Goal: Find contact information: Find contact information

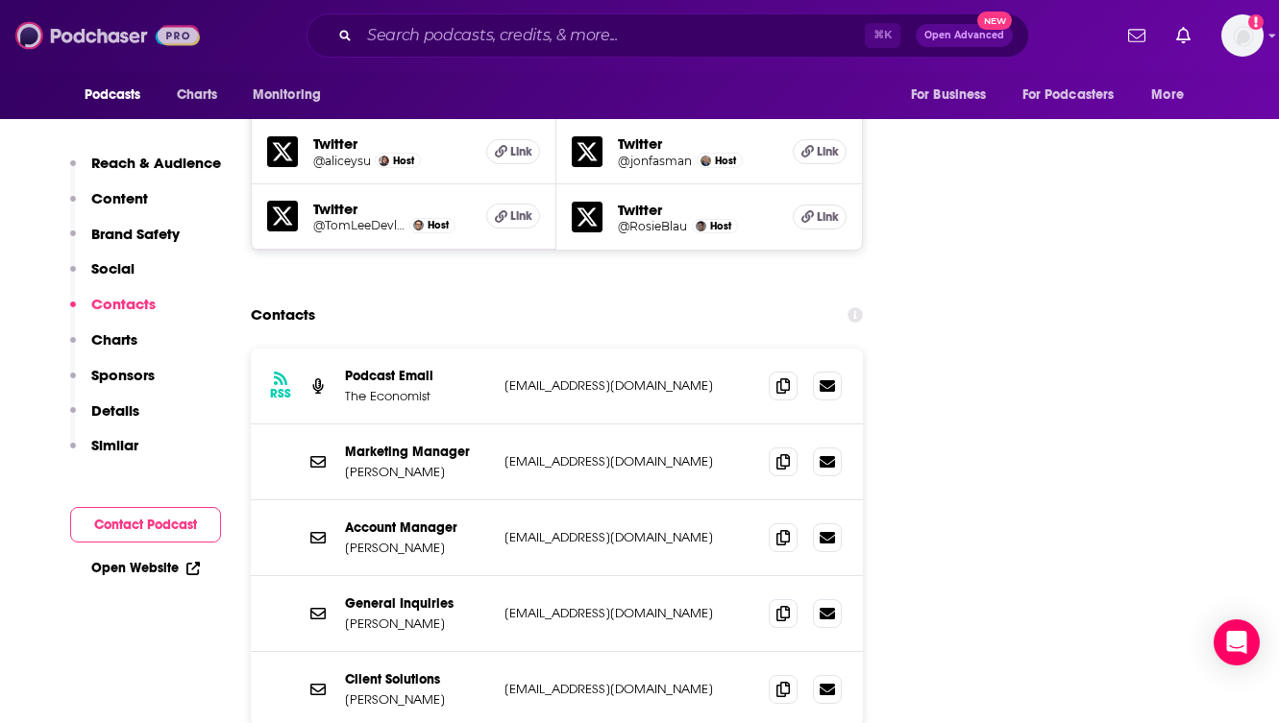
click at [111, 31] on img at bounding box center [107, 35] width 184 height 37
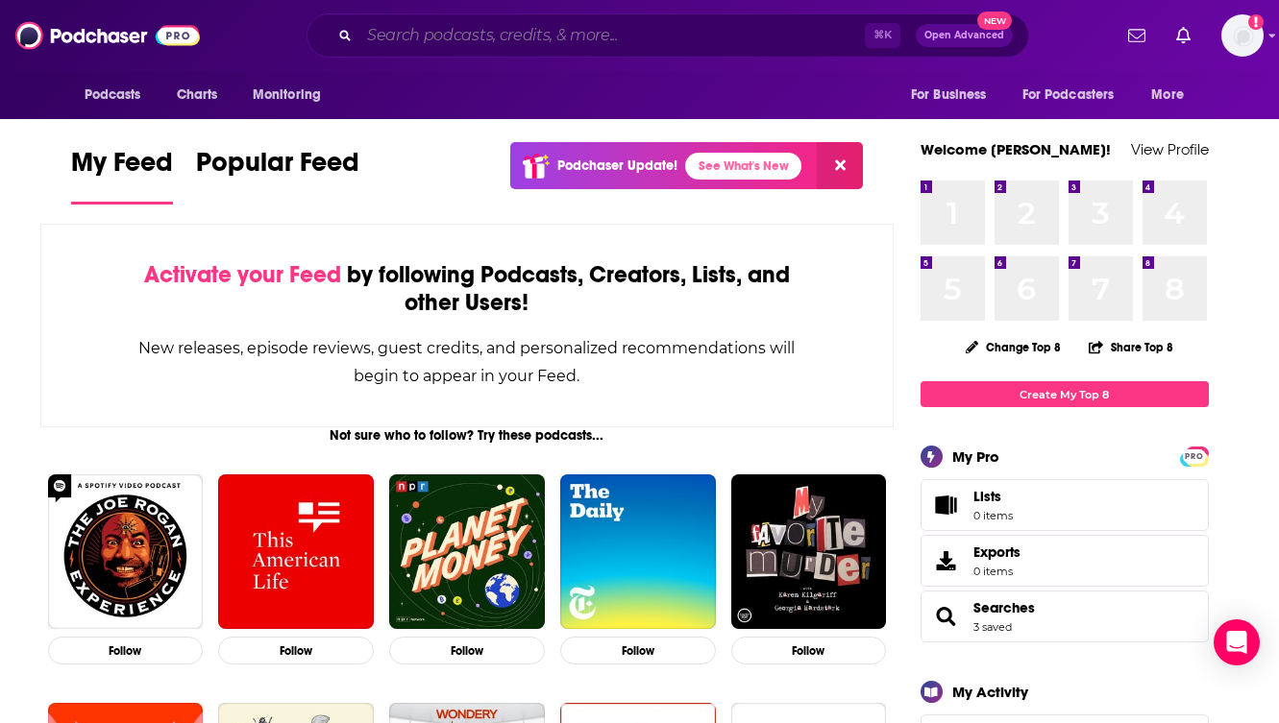
click at [495, 27] on input "Search podcasts, credits, & more..." at bounding box center [611, 35] width 505 height 31
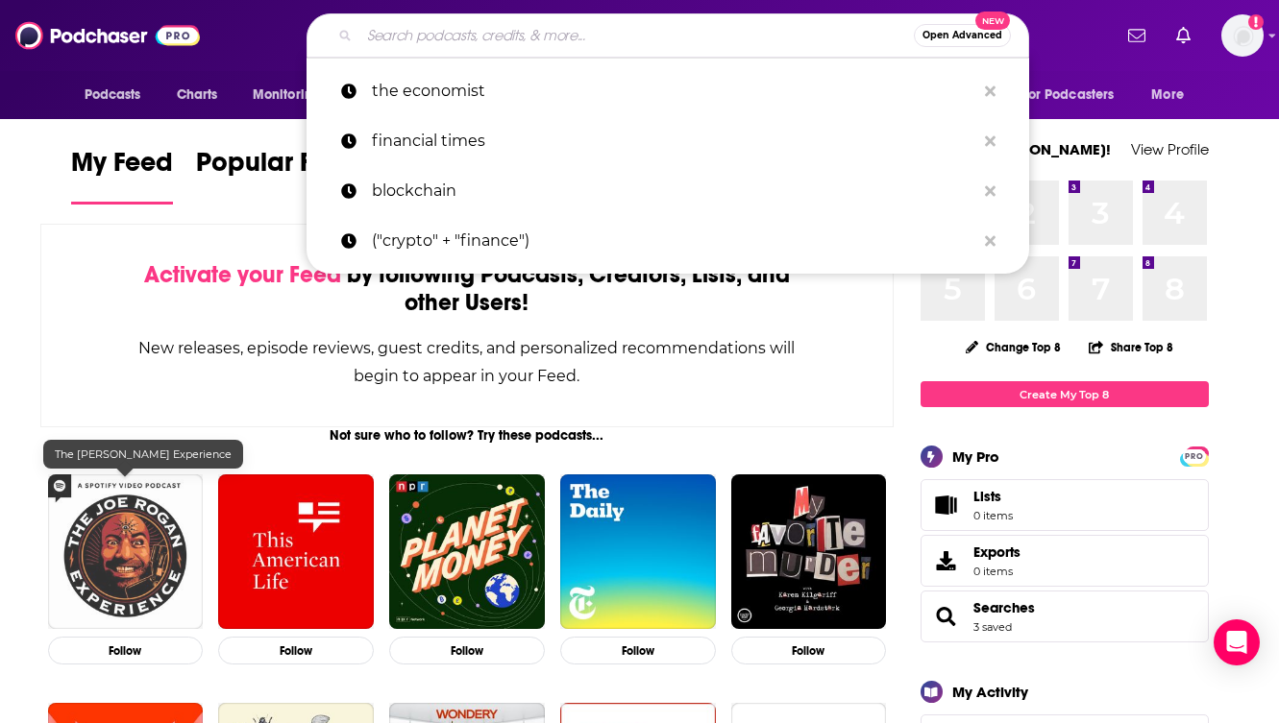
click at [135, 524] on img "The Joe Rogan Experience" at bounding box center [126, 553] width 156 height 156
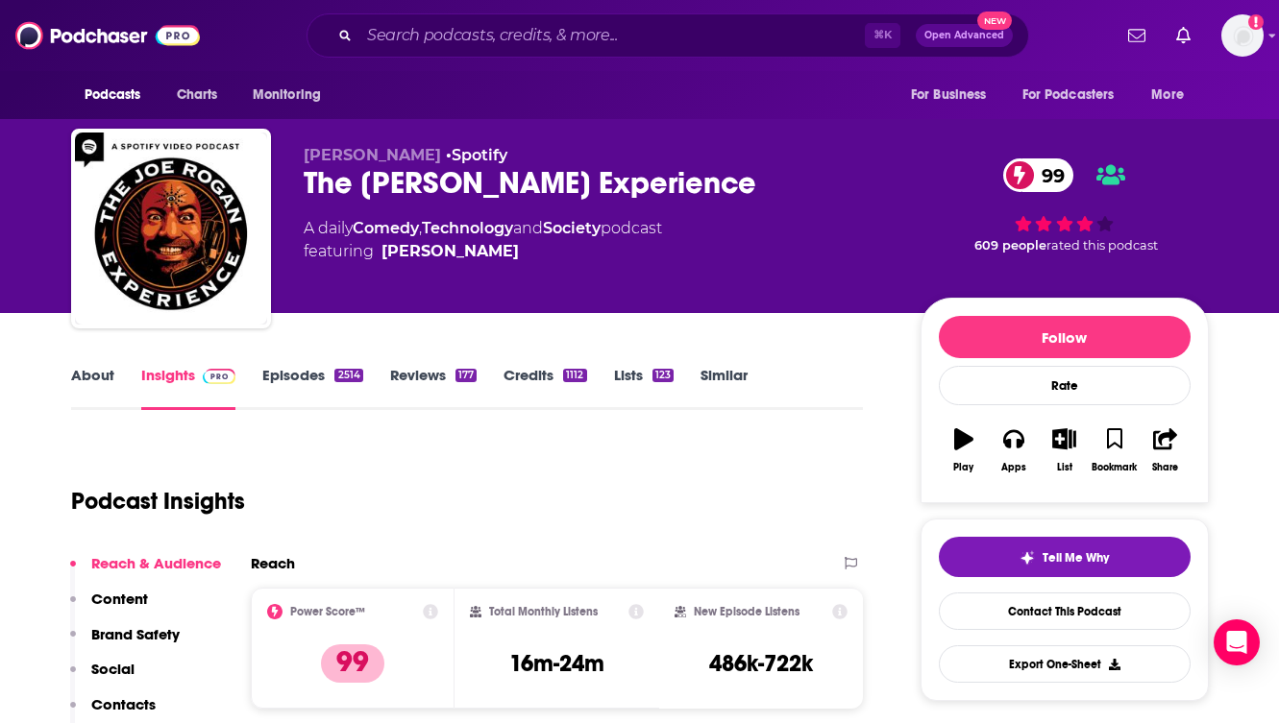
click at [534, 477] on div "Podcast Insights" at bounding box center [459, 490] width 777 height 98
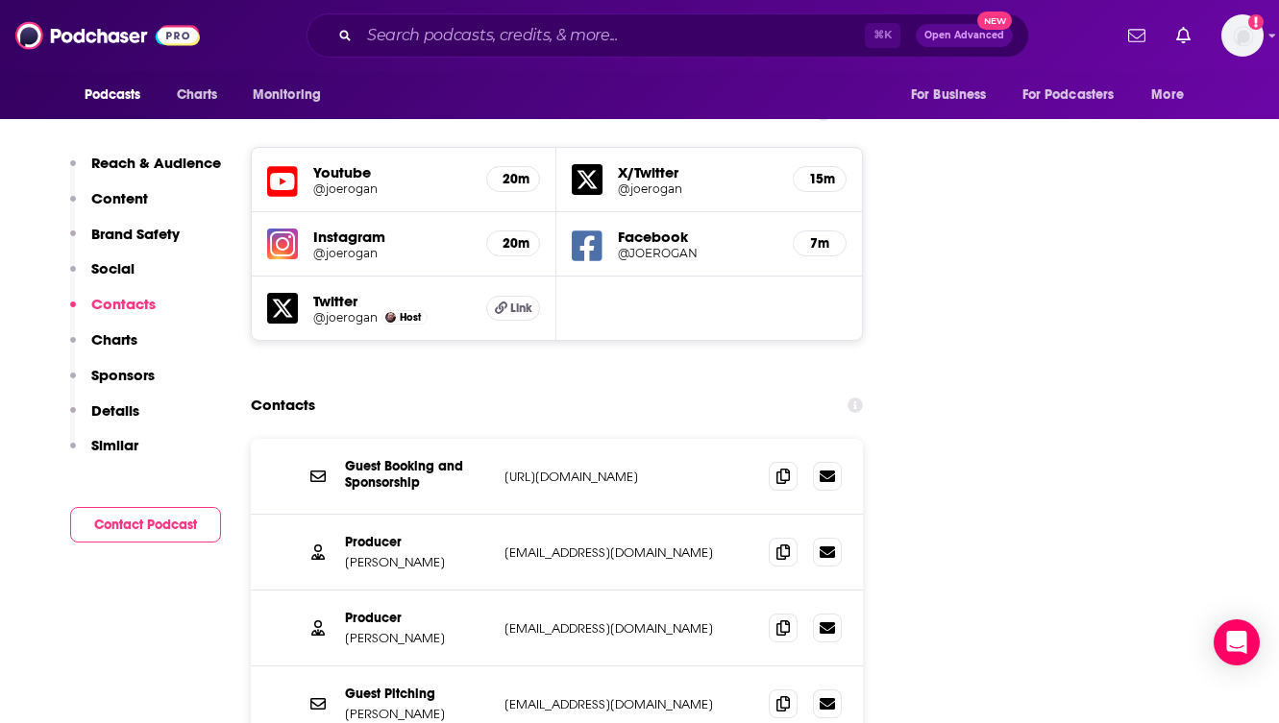
scroll to position [2227, 0]
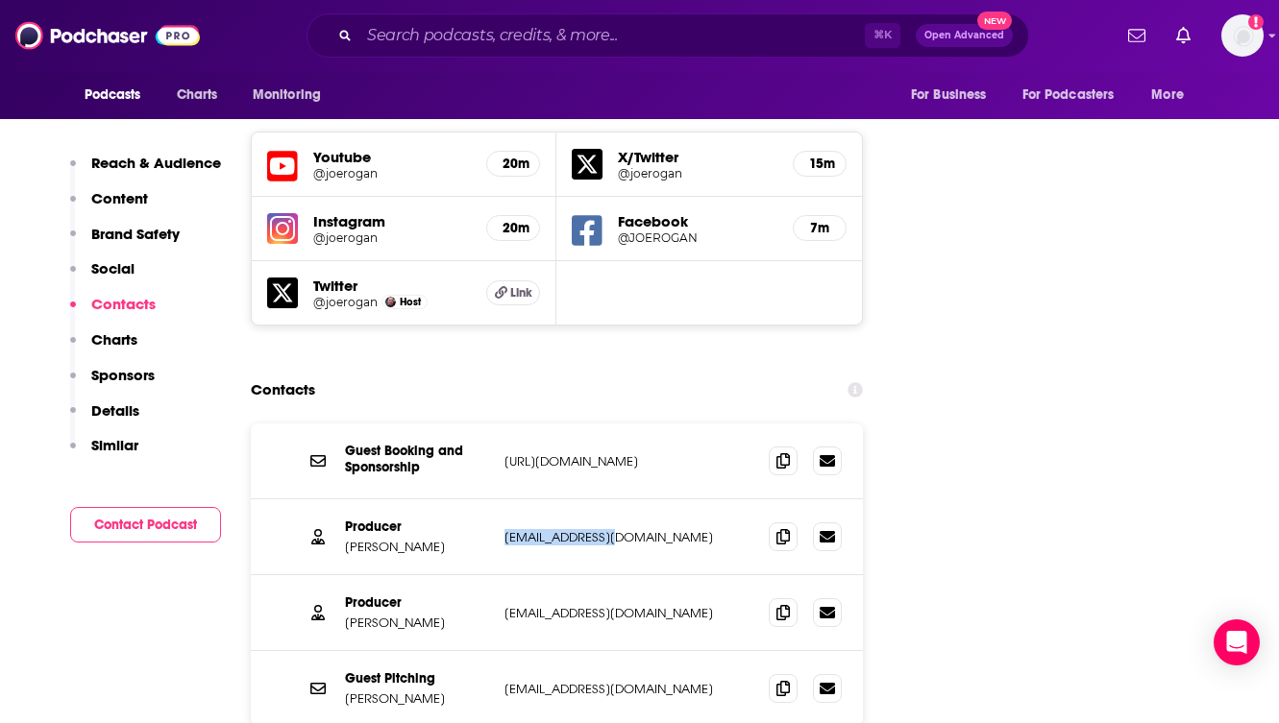
drag, startPoint x: 629, startPoint y: 446, endPoint x: 504, endPoint y: 442, distance: 125.0
click at [504, 529] on p "[EMAIL_ADDRESS][DOMAIN_NAME]" at bounding box center [629, 537] width 250 height 16
copy p "[EMAIL_ADDRESS][DOMAIN_NAME]"
drag, startPoint x: 674, startPoint y: 597, endPoint x: 499, endPoint y: 605, distance: 176.0
click at [499, 651] on div "Guest Pitching [PERSON_NAME] [EMAIL_ADDRESS][DOMAIN_NAME] [EMAIL_ADDRESS][DOMAI…" at bounding box center [557, 688] width 613 height 75
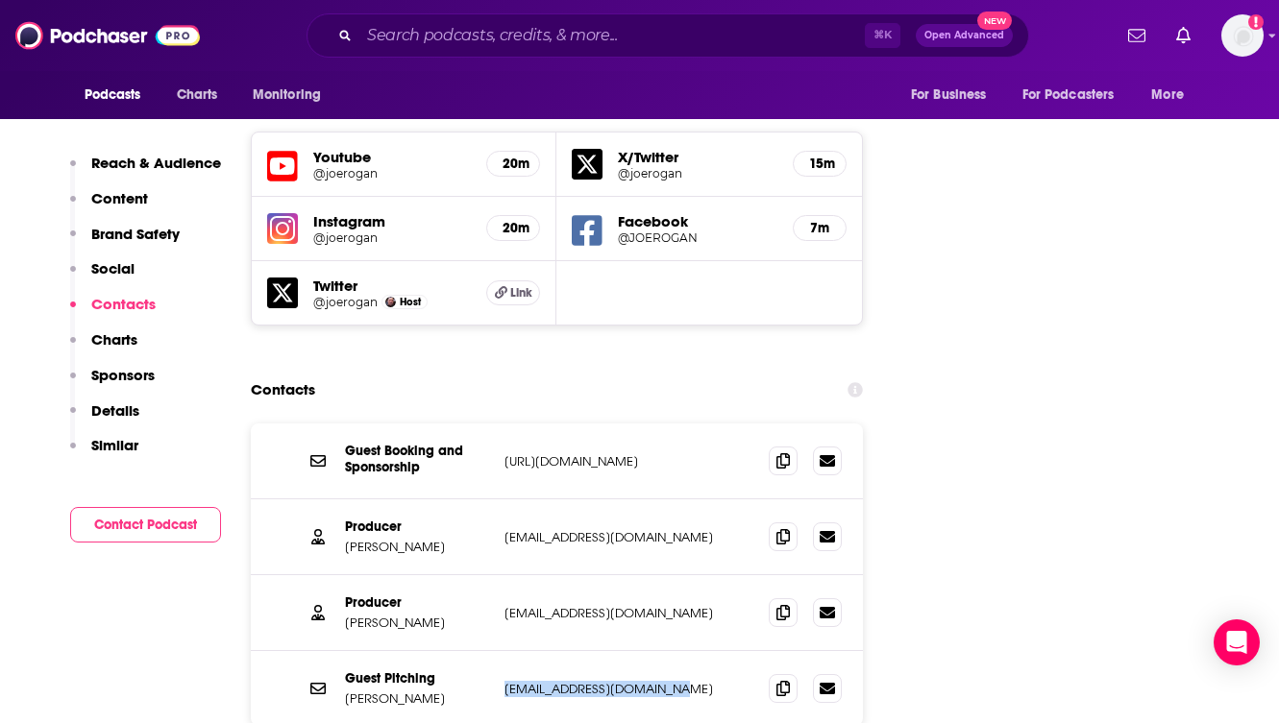
copy p "[EMAIL_ADDRESS][DOMAIN_NAME]"
click at [657, 681] on p "[EMAIL_ADDRESS][DOMAIN_NAME]" at bounding box center [629, 689] width 250 height 16
drag, startPoint x: 676, startPoint y: 593, endPoint x: 504, endPoint y: 594, distance: 172.0
click at [504, 681] on p "[EMAIL_ADDRESS][DOMAIN_NAME]" at bounding box center [629, 689] width 250 height 16
copy p "[EMAIL_ADDRESS][DOMAIN_NAME]"
